Goal: Task Accomplishment & Management: Use online tool/utility

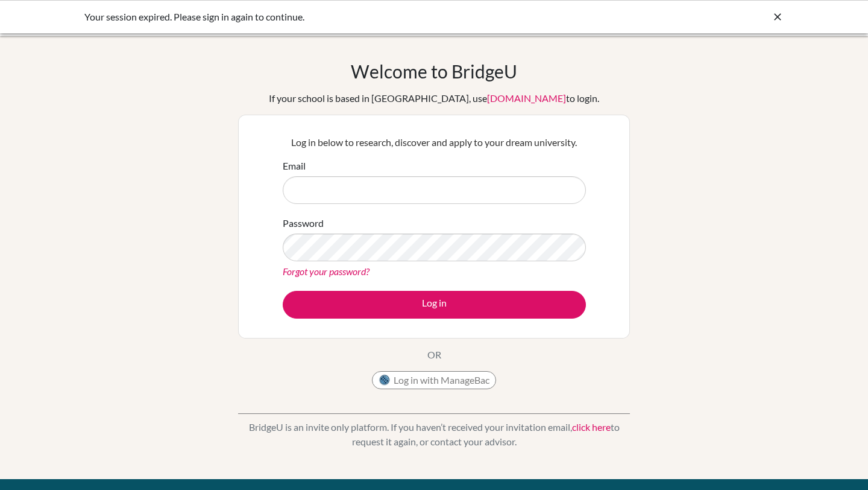
type input "[EMAIL_ADDRESS][DOMAIN_NAME]"
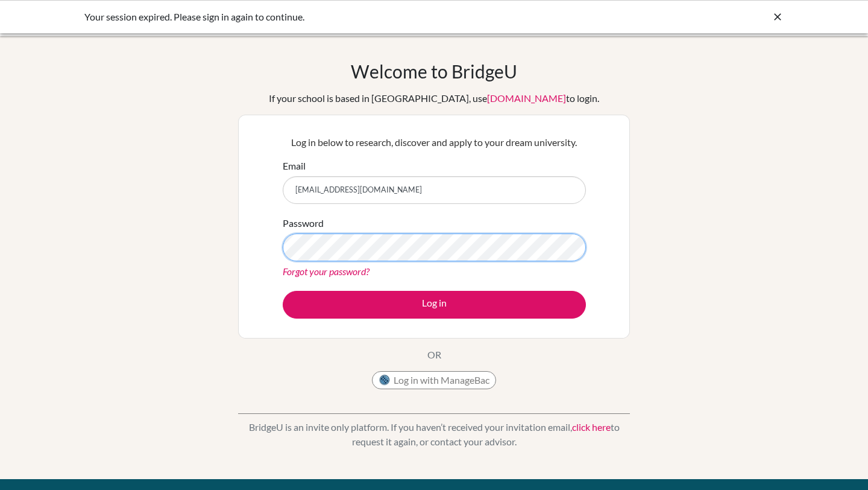
click at [283, 291] on button "Log in" at bounding box center [434, 305] width 303 height 28
